Goal: Task Accomplishment & Management: Manage account settings

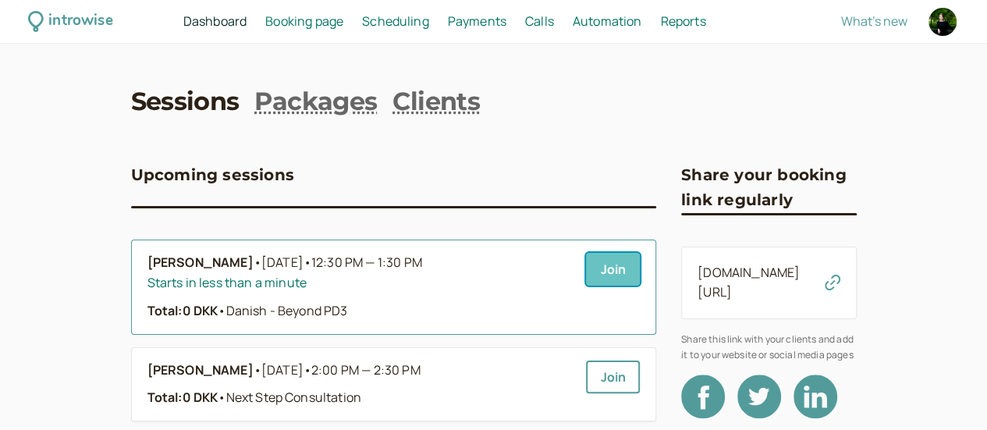
click at [586, 278] on link "Join" at bounding box center [613, 269] width 54 height 33
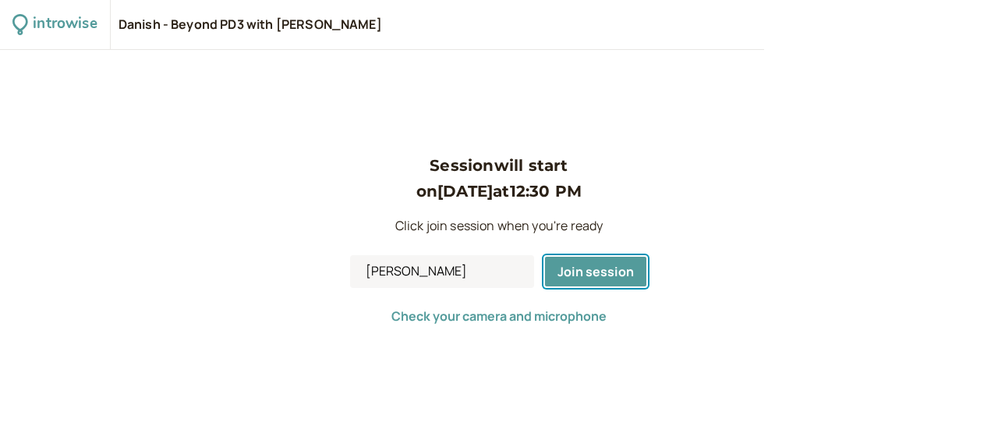
click at [560, 278] on span "Join session" at bounding box center [596, 271] width 76 height 17
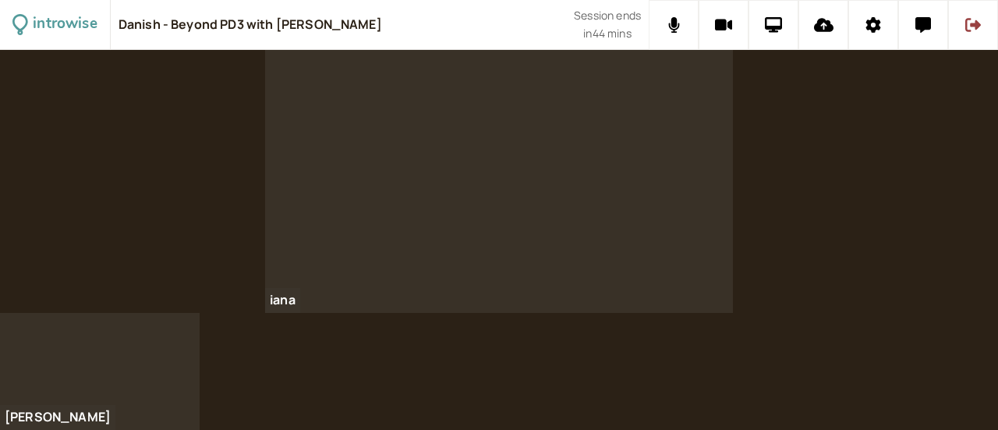
click at [569, 278] on div at bounding box center [499, 181] width 468 height 263
click at [774, 21] on icon at bounding box center [774, 25] width 18 height 16
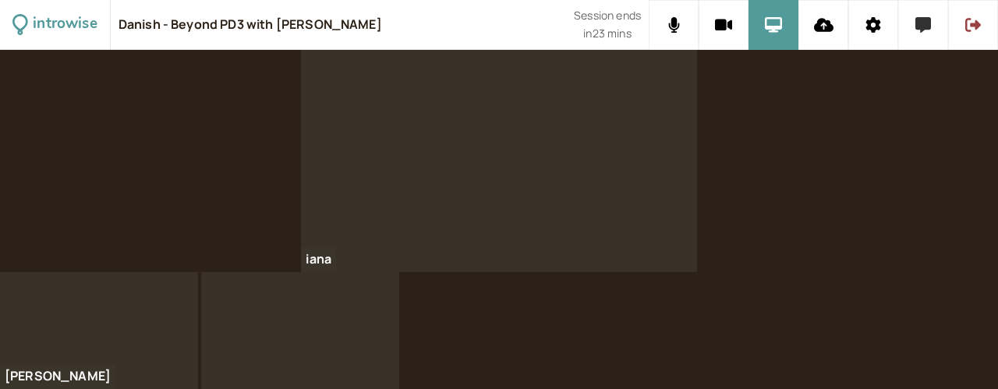
click at [929, 16] on button at bounding box center [923, 25] width 50 height 50
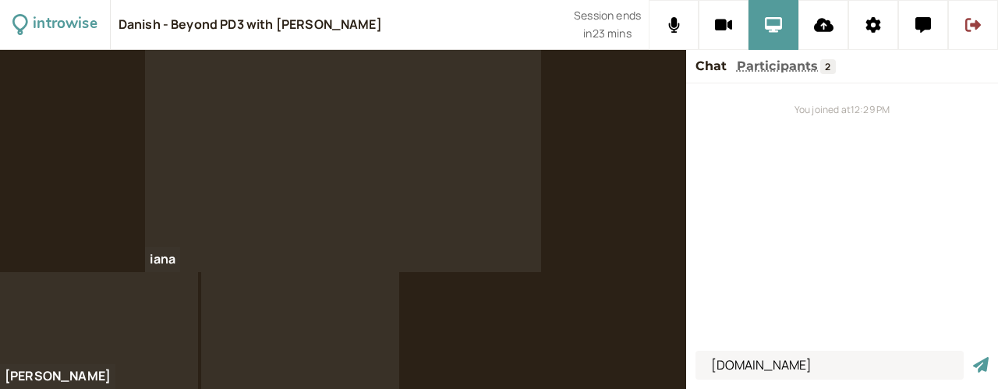
type input "www.danielahummelgren.dk"
click at [973, 357] on button "submit" at bounding box center [981, 365] width 16 height 16
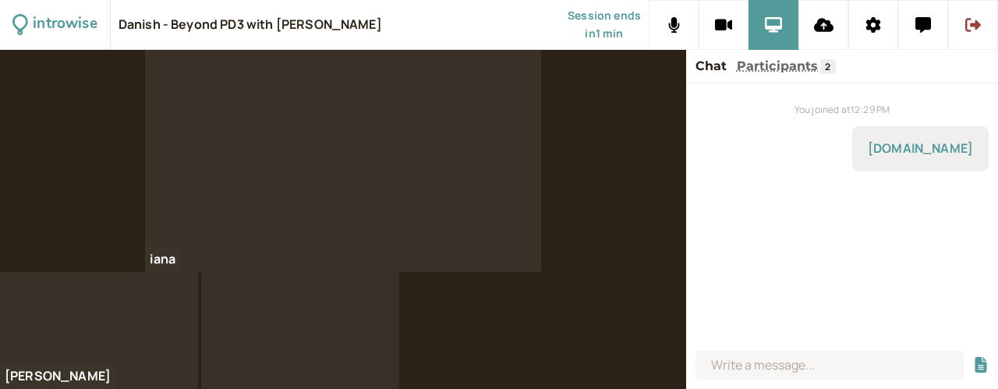
click at [735, 221] on div "You joined at 12:29 PM www.danielahummelgren.dk" at bounding box center [842, 213] width 312 height 261
click at [978, 19] on icon at bounding box center [974, 25] width 16 height 16
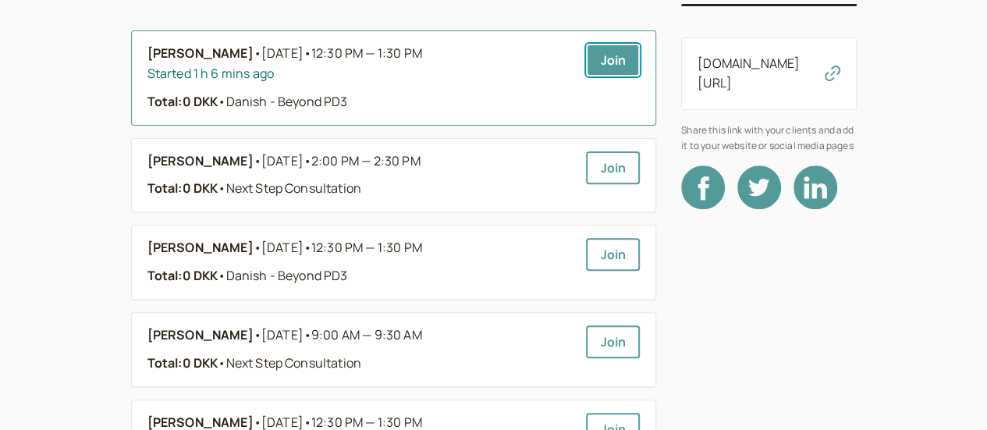
scroll to position [234, 0]
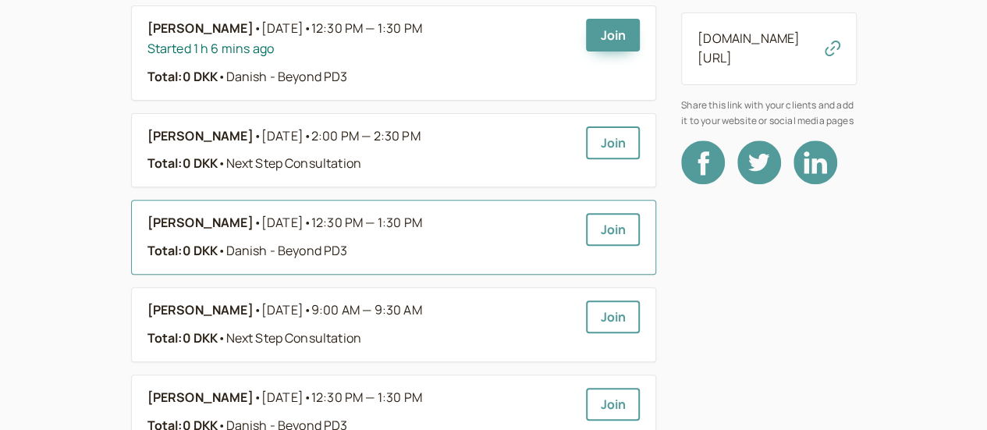
click at [348, 225] on div "Iana Fedianina • Oct 2 • 12:30 PM — 1:30 PM" at bounding box center [360, 223] width 427 height 20
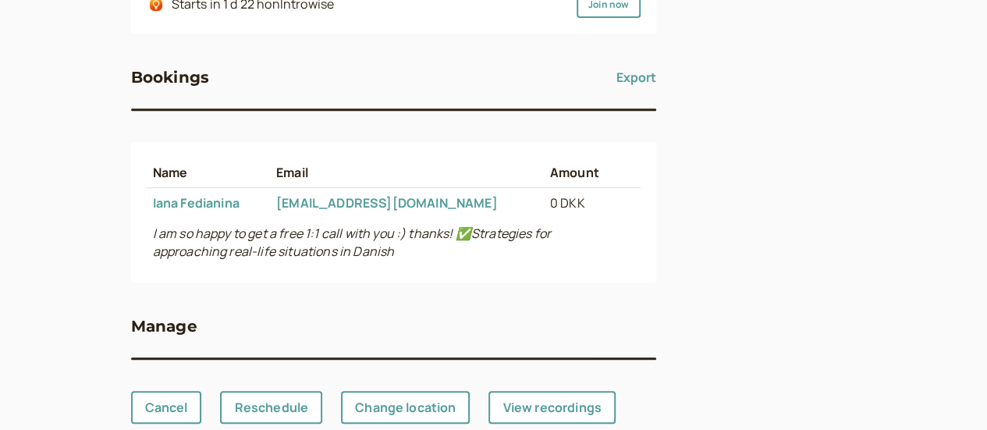
scroll to position [353, 0]
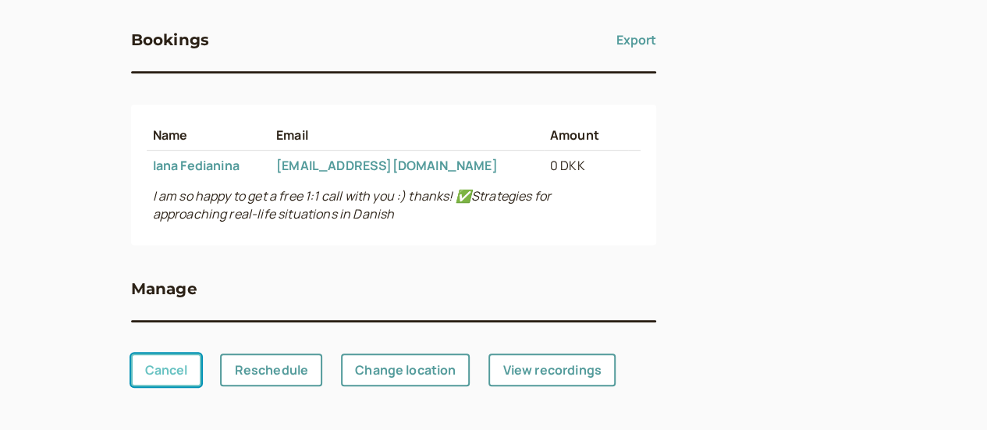
click at [131, 372] on link "Cancel" at bounding box center [166, 369] width 71 height 33
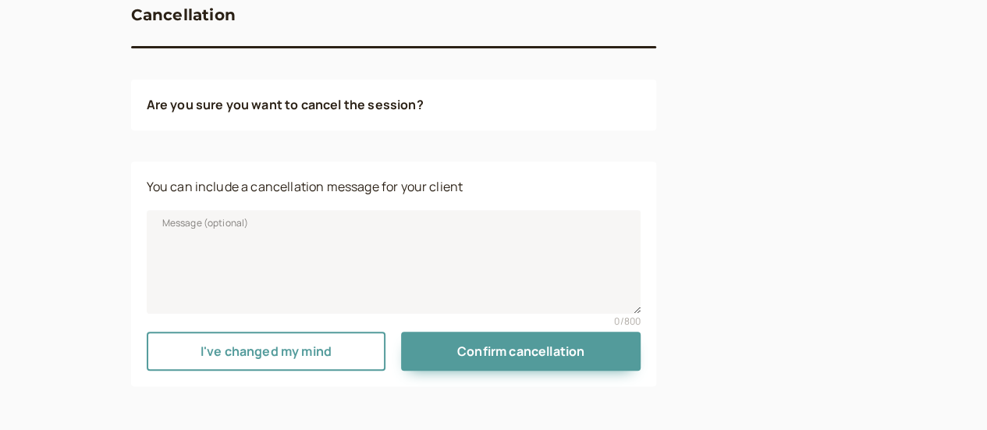
scroll to position [289, 0]
click at [162, 227] on span "Message (optional)" at bounding box center [205, 223] width 87 height 16
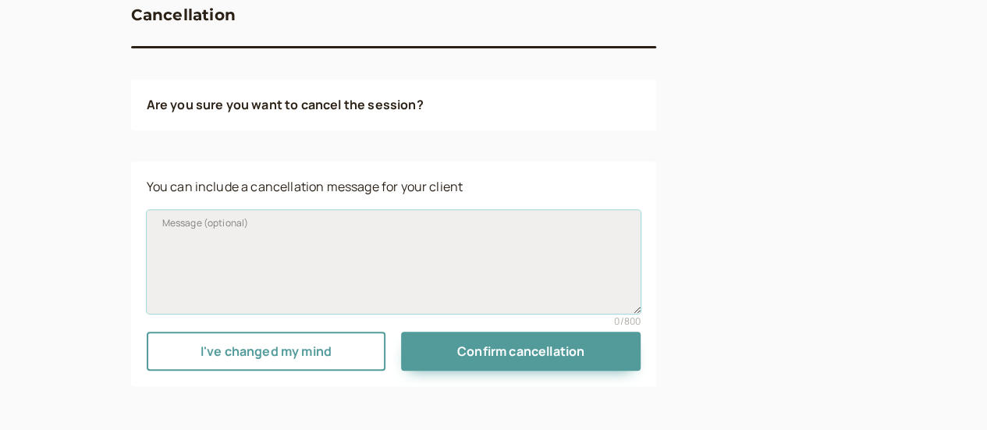
click at [162, 227] on textarea "Message (optional)" at bounding box center [394, 261] width 494 height 103
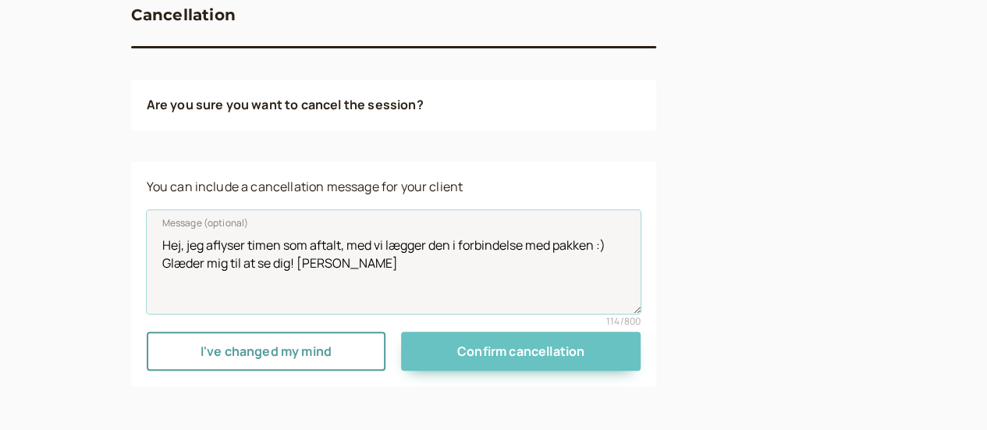
type textarea "Hej, jeg aflyser timen som aftalt, med vi lægger den i forbindelse med pakken :…"
click at [457, 352] on span "Confirm cancellation" at bounding box center [520, 350] width 127 height 17
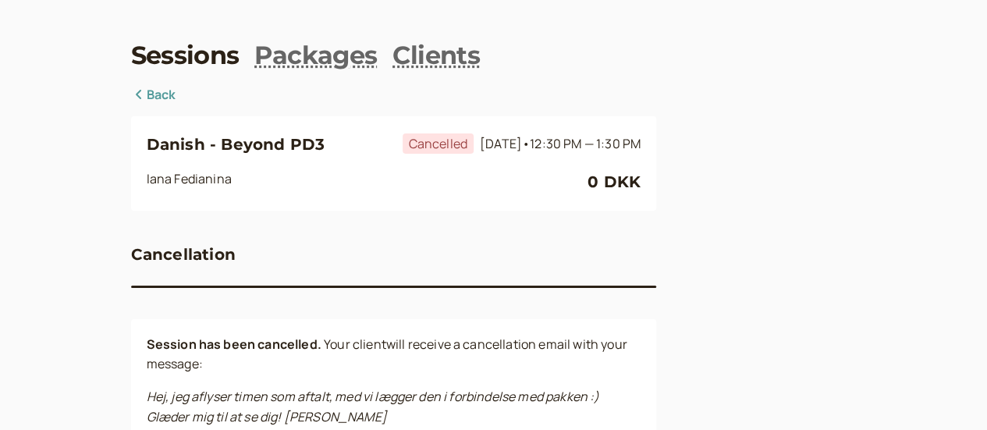
scroll to position [0, 0]
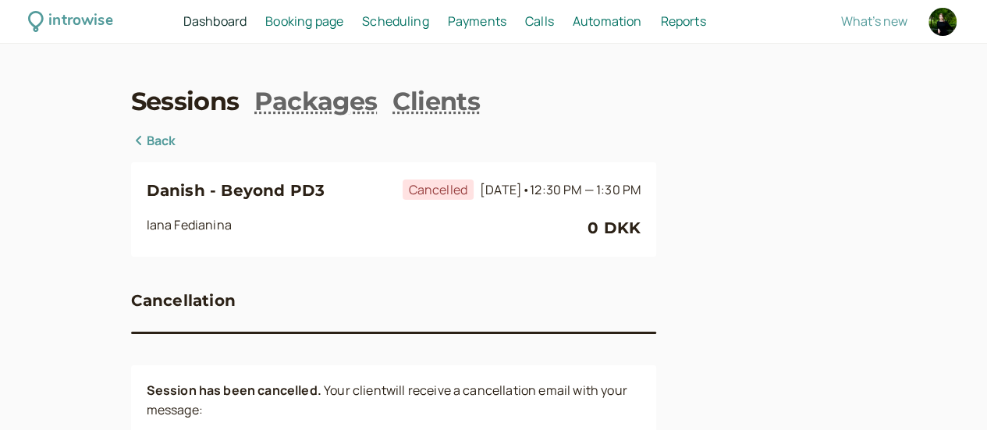
click at [343, 19] on span "Booking page" at bounding box center [304, 20] width 78 height 17
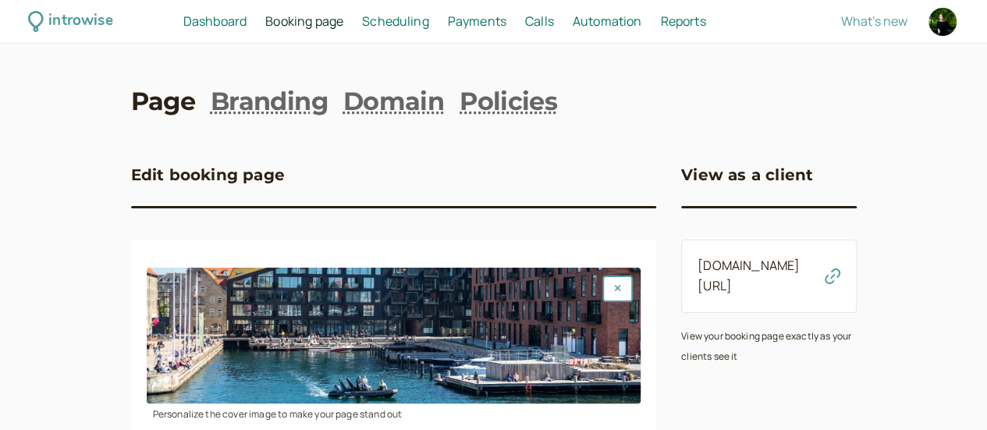
click at [246, 19] on span "Dashboard" at bounding box center [214, 20] width 63 height 17
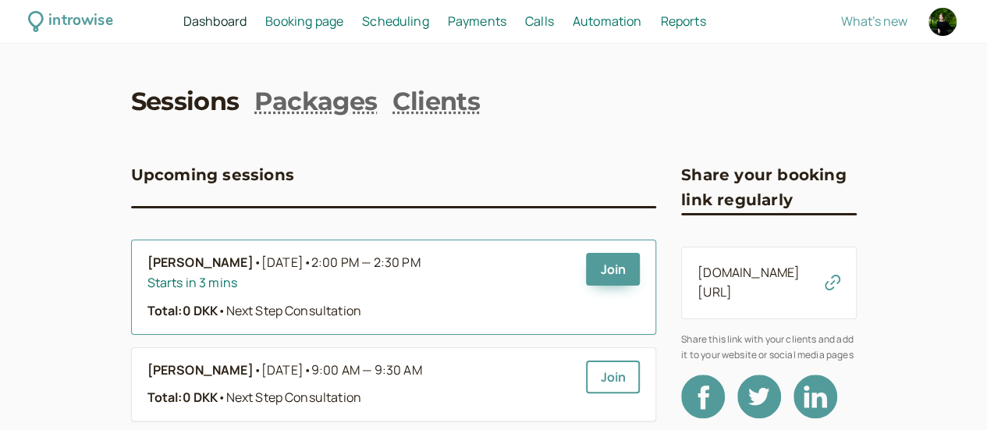
click at [147, 268] on b "[PERSON_NAME]" at bounding box center [200, 263] width 106 height 20
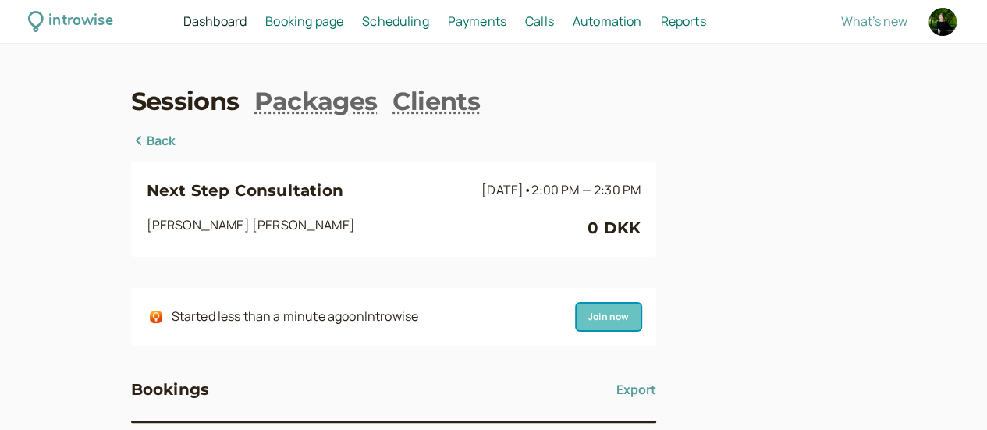
click at [576, 319] on link "Join now" at bounding box center [608, 316] width 64 height 27
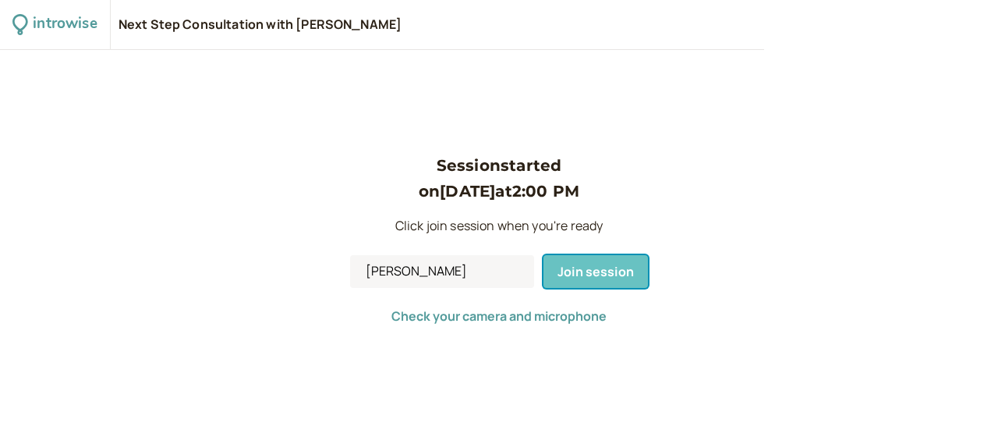
click at [602, 274] on span "Join session" at bounding box center [596, 271] width 76 height 17
